Goal: Task Accomplishment & Management: Use online tool/utility

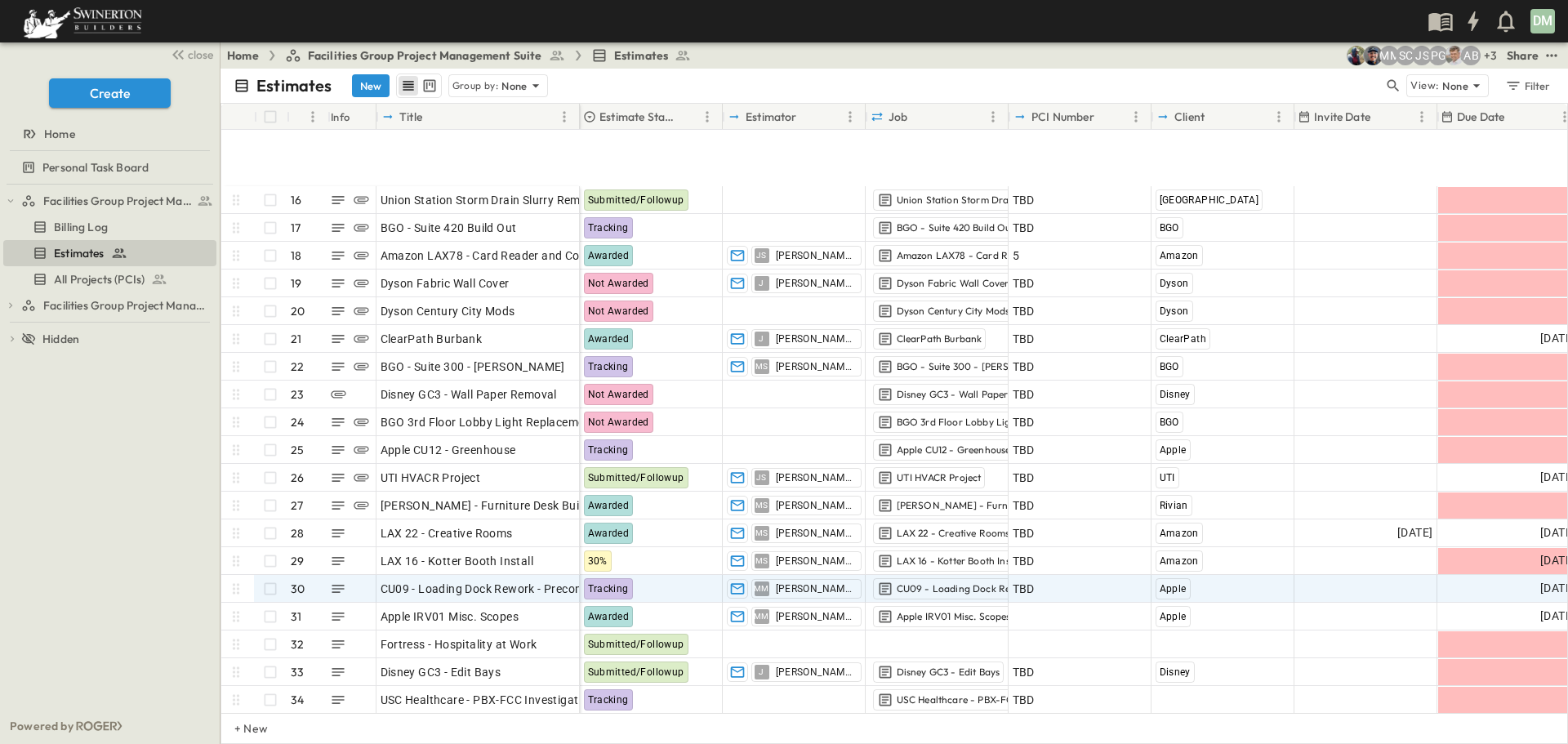
scroll to position [490, 0]
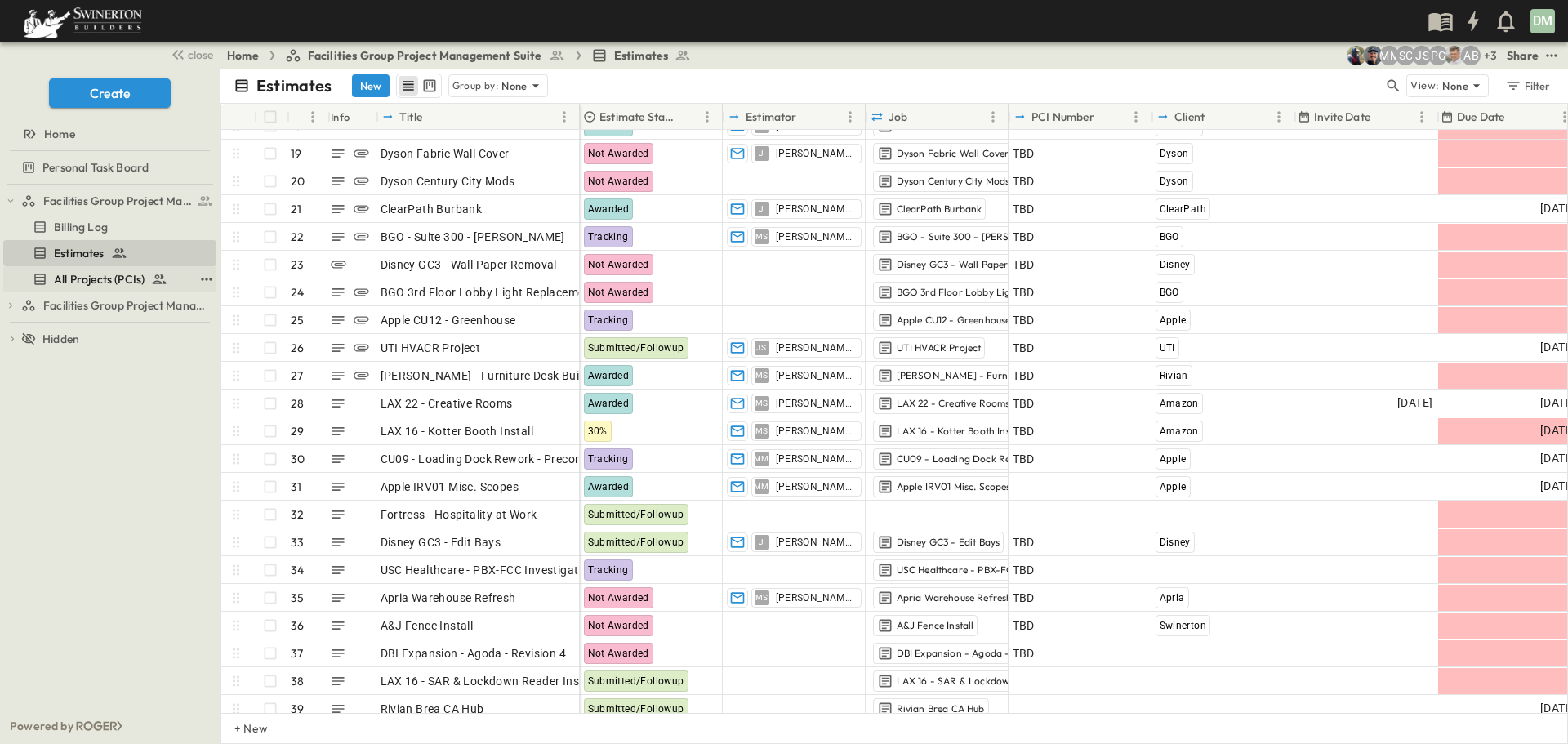
click at [108, 275] on span "All Projects (PCIs)" at bounding box center [99, 279] width 91 height 16
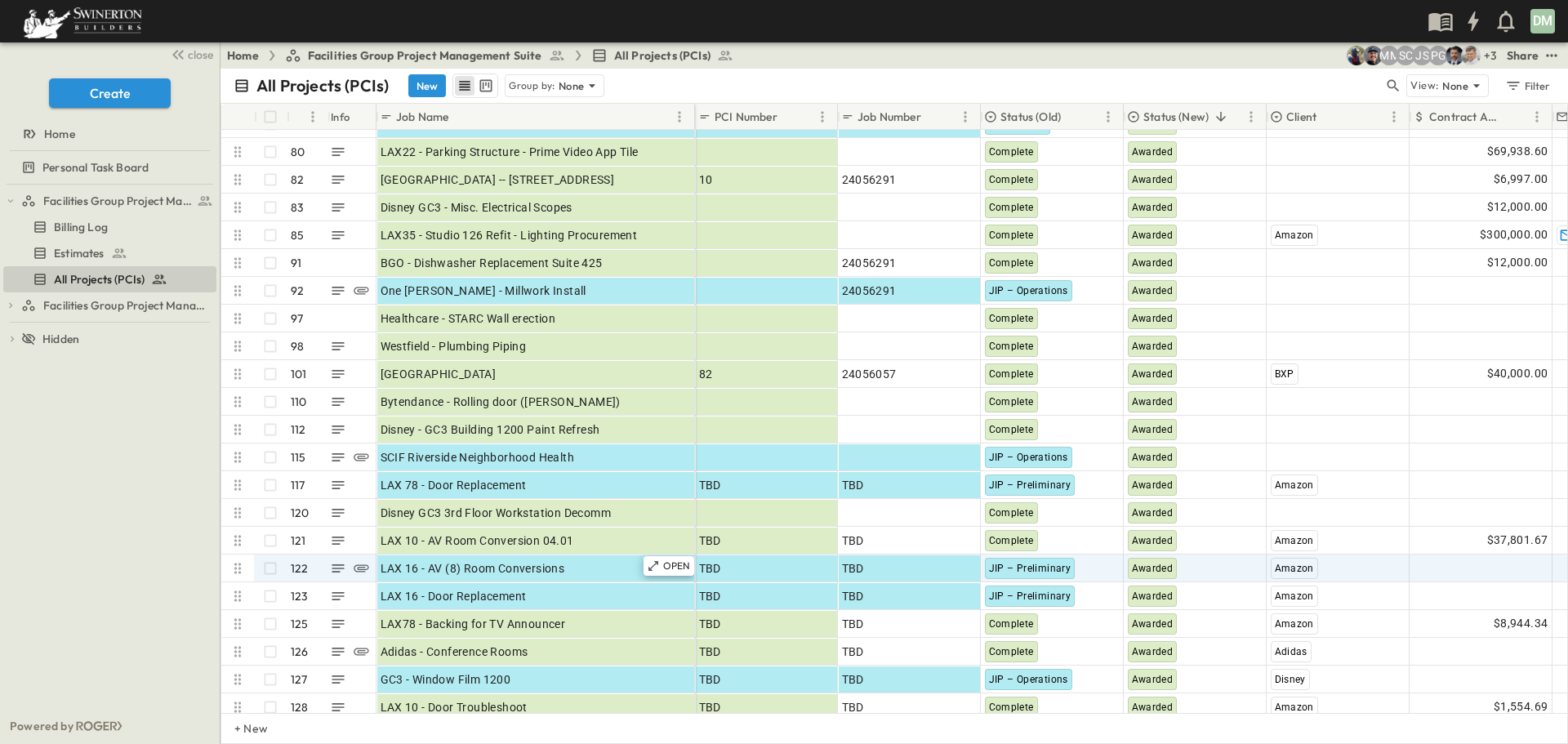
scroll to position [3265, 0]
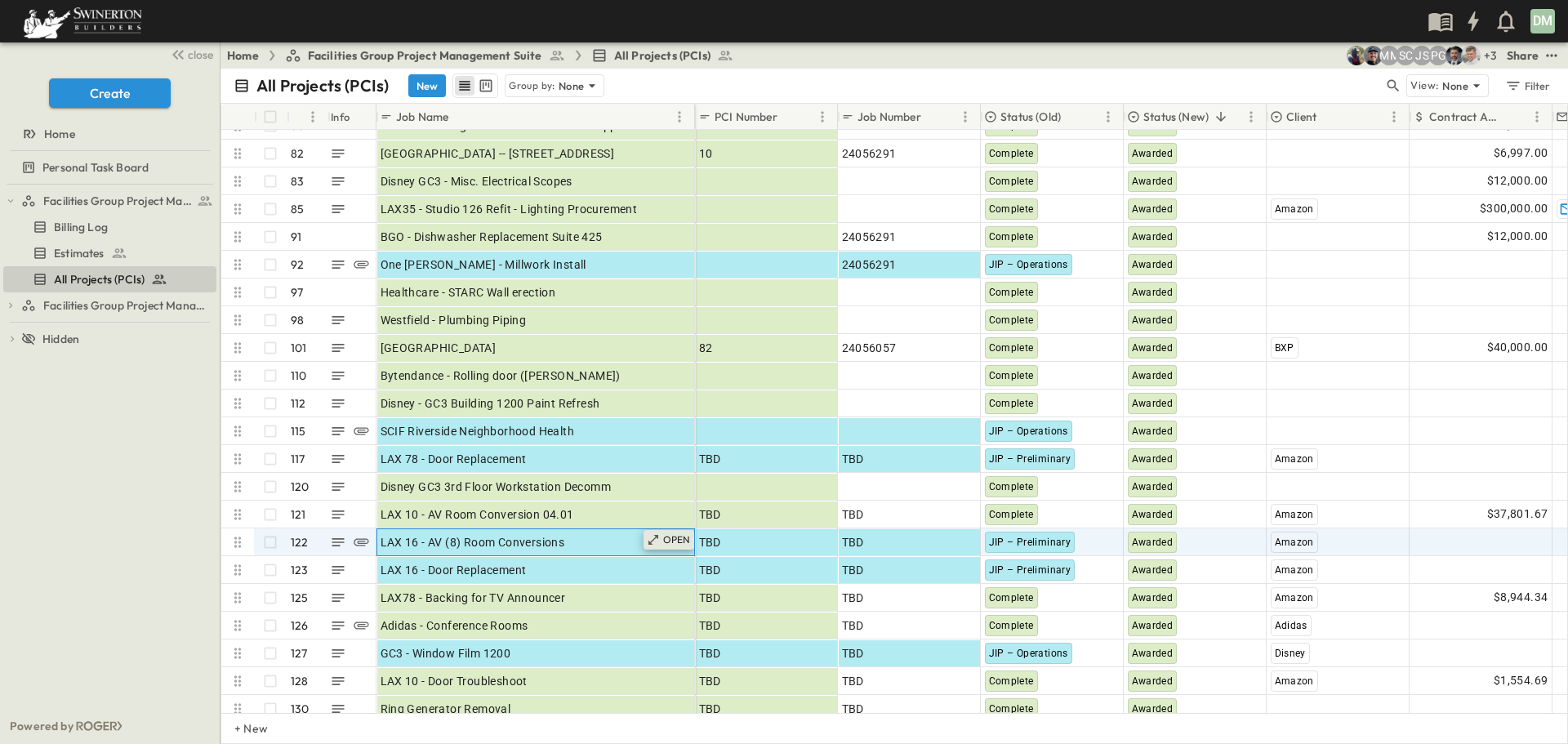
click at [660, 543] on div "OPEN" at bounding box center [668, 539] width 51 height 20
